Goal: Transaction & Acquisition: Purchase product/service

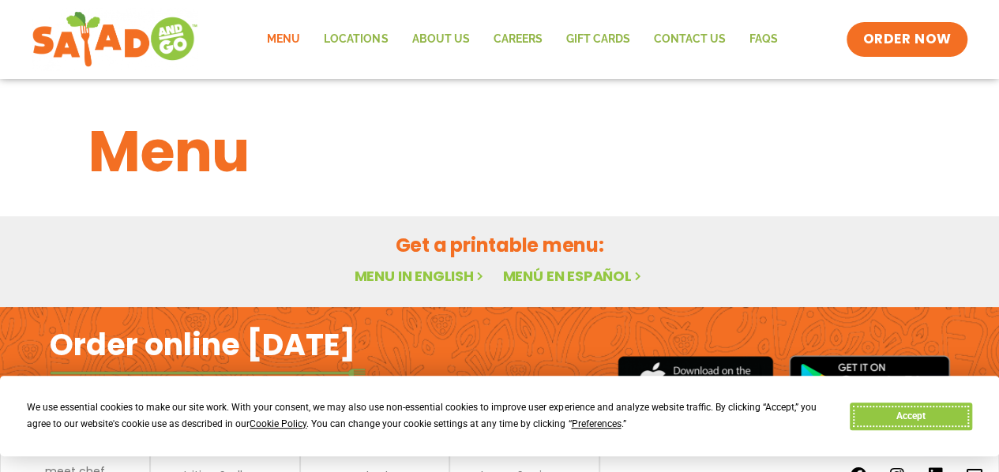
click at [902, 423] on button "Accept" at bounding box center [911, 417] width 122 height 28
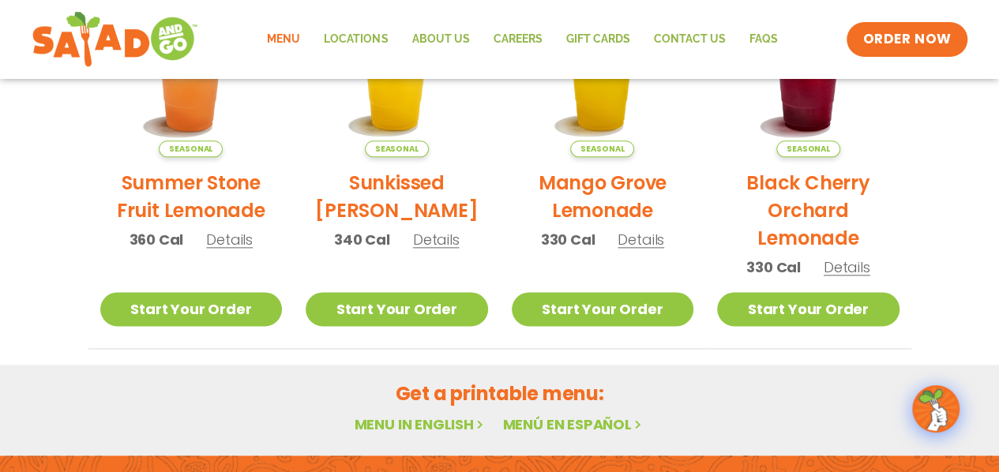
scroll to position [1093, 0]
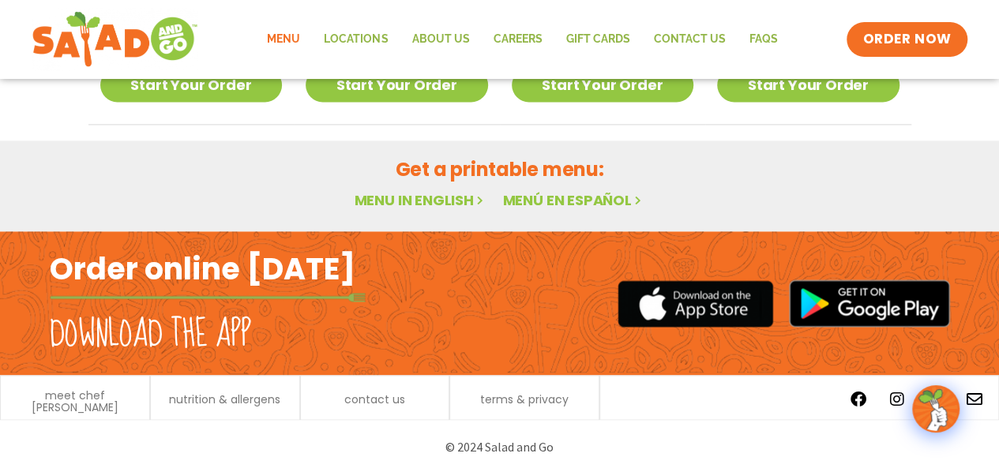
click at [305, 40] on link "Menu" at bounding box center [283, 39] width 57 height 36
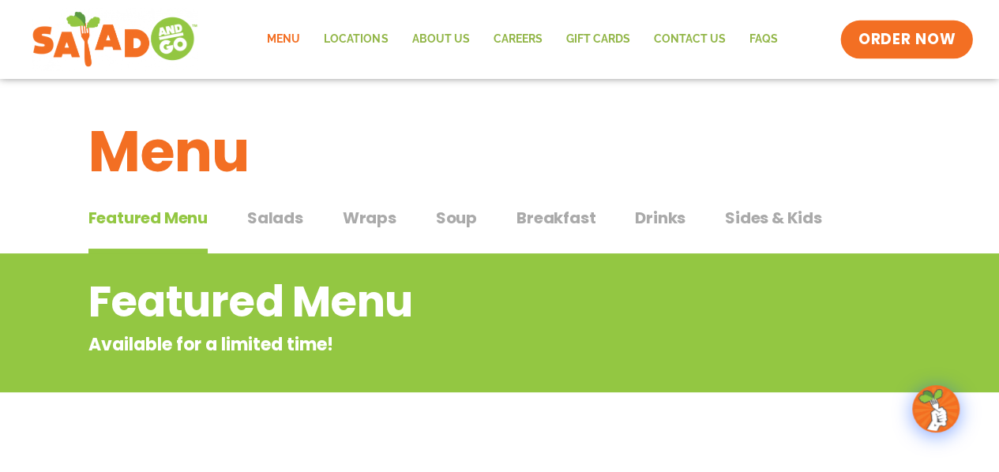
click at [887, 29] on span "ORDER NOW" at bounding box center [908, 39] width 98 height 21
